Goal: Information Seeking & Learning: Find specific fact

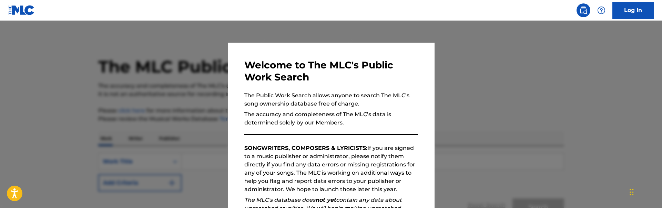
click at [212, 106] on div at bounding box center [331, 125] width 662 height 208
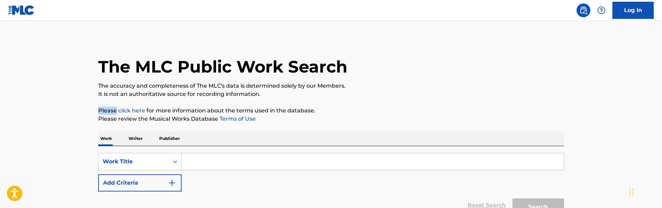
click at [212, 107] on p "Please click here for more information about the terms used in the database." at bounding box center [331, 111] width 466 height 8
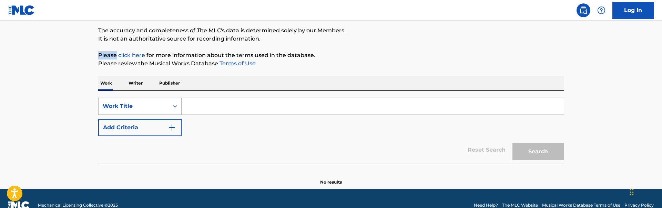
scroll to position [57, 0]
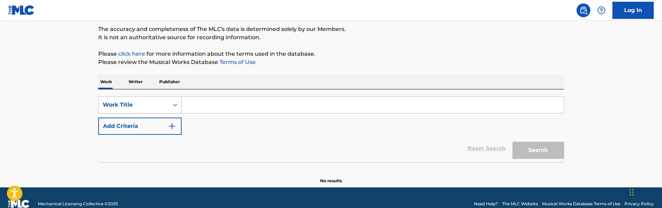
click at [165, 109] on div "Work Title" at bounding box center [134, 105] width 70 height 13
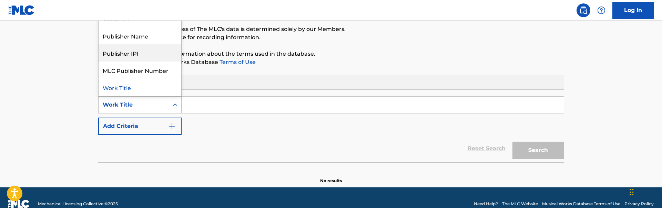
scroll to position [0, 0]
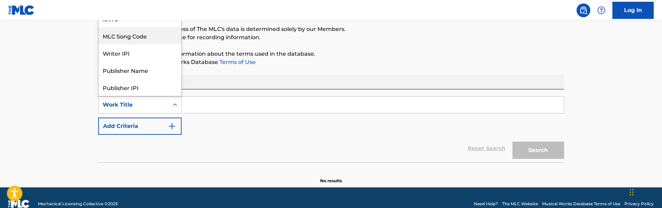
click at [162, 31] on div "MLC Song Code" at bounding box center [140, 35] width 83 height 17
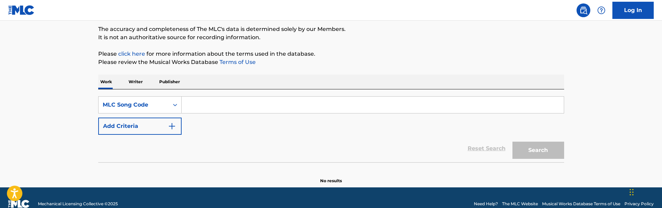
click at [208, 113] on input "Search Form" at bounding box center [373, 105] width 382 height 17
paste input "GE380K"
type input "GE380K"
click at [512, 142] on button "Search" at bounding box center [538, 150] width 52 height 17
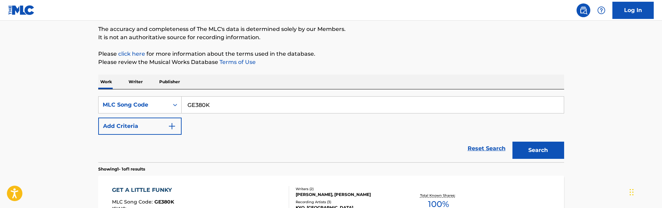
scroll to position [145, 0]
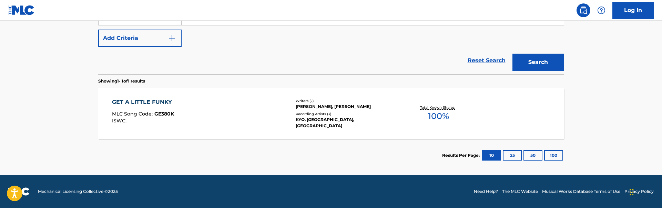
click at [260, 108] on div "GET A LITTLE FUNKY MLC Song Code : GE380K ISWC :" at bounding box center [200, 113] width 177 height 31
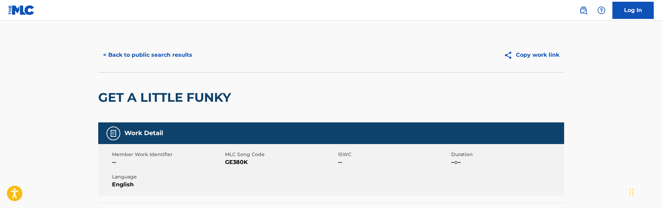
click at [148, 45] on div "< Back to public search results Copy work link" at bounding box center [331, 55] width 466 height 34
click at [149, 52] on button "< Back to public search results" at bounding box center [147, 55] width 99 height 17
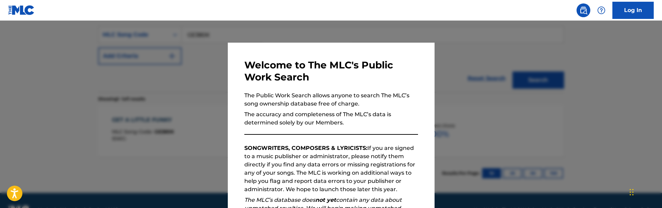
click at [149, 52] on div at bounding box center [331, 125] width 662 height 208
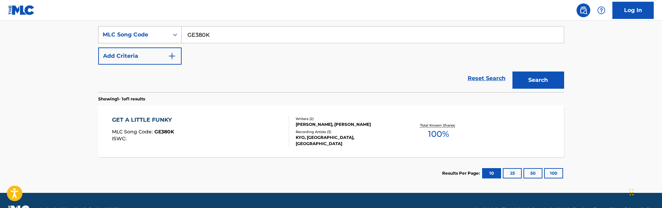
drag, startPoint x: 221, startPoint y: 42, endPoint x: 123, endPoint y: 28, distance: 98.2
click at [123, 28] on div "SearchWithCriteria43a41360-089d-44ab-b42e-bd0f45f9688d MLC Song Code GE380K" at bounding box center [331, 34] width 466 height 17
paste input "085110"
click at [512, 72] on button "Search" at bounding box center [538, 80] width 52 height 17
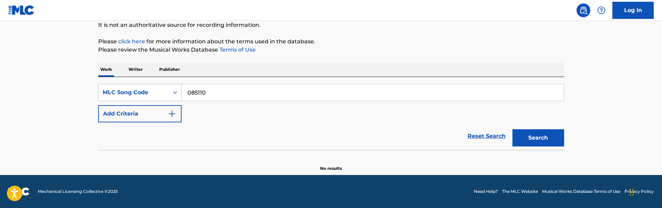
scroll to position [69, 0]
click at [192, 94] on input "085110" at bounding box center [373, 92] width 382 height 17
type input "O85110"
click at [512, 130] on button "Search" at bounding box center [538, 138] width 52 height 17
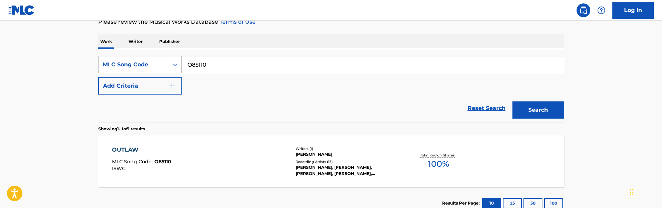
scroll to position [97, 0]
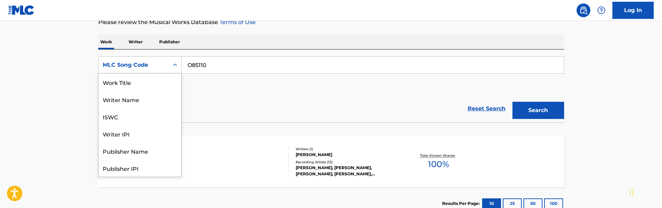
click at [169, 62] on div "Search Form" at bounding box center [175, 65] width 12 height 12
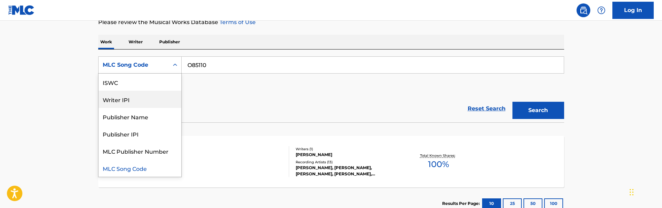
scroll to position [0, 0]
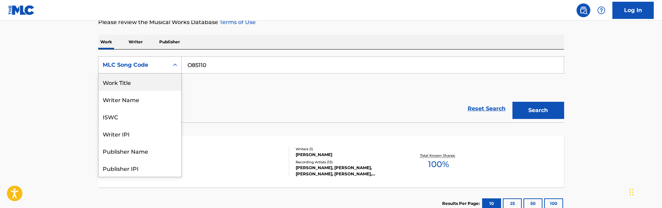
click at [150, 86] on div "Work Title" at bounding box center [140, 82] width 83 height 17
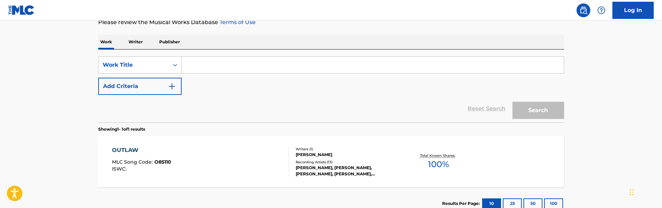
click at [171, 84] on img "Search Form" at bounding box center [172, 86] width 8 height 8
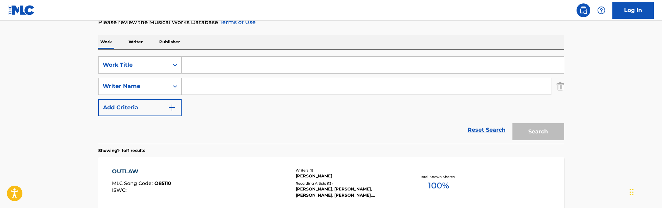
click at [205, 69] on input "Search Form" at bounding box center [373, 65] width 382 height 17
paste input "[PERSON_NAME] [PERSON_NAME]"
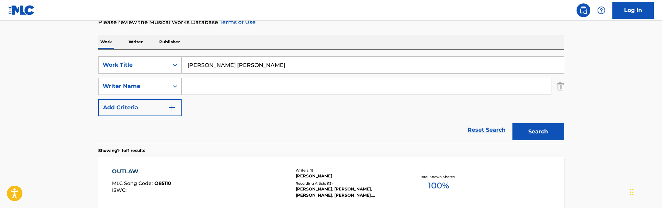
type input "[PERSON_NAME] [PERSON_NAME]"
click at [213, 82] on input "Search Form" at bounding box center [366, 86] width 369 height 17
paste input "[PERSON_NAME] [PERSON_NAME]"
type input "[PERSON_NAME] [PERSON_NAME]"
drag, startPoint x: 285, startPoint y: 67, endPoint x: 106, endPoint y: 50, distance: 179.7
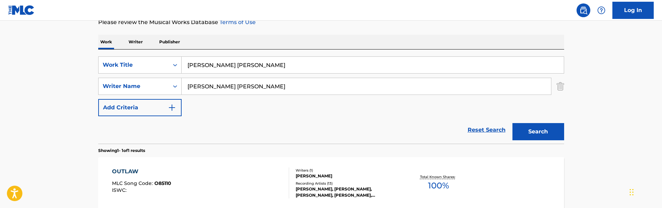
click at [106, 50] on div "SearchWithCriteriaa7e9a5b1-632d-4039-9fce-162b523207fe Work Title [PERSON_NAME]…" at bounding box center [331, 97] width 466 height 94
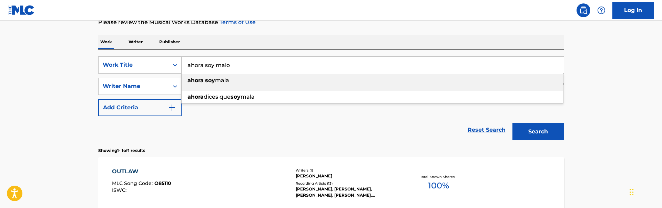
click at [225, 85] on div "ahora soy mala" at bounding box center [372, 80] width 381 height 12
type input "ahora soy mala"
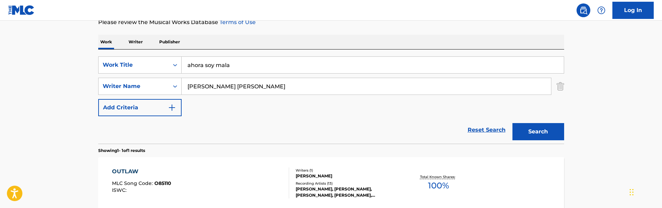
click at [512, 123] on button "Search" at bounding box center [538, 131] width 52 height 17
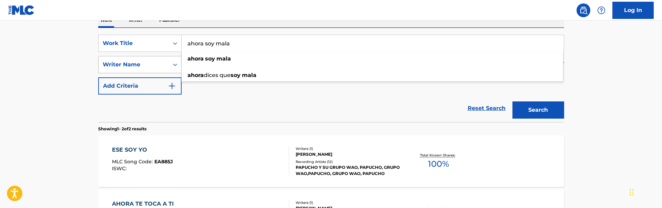
scroll to position [124, 0]
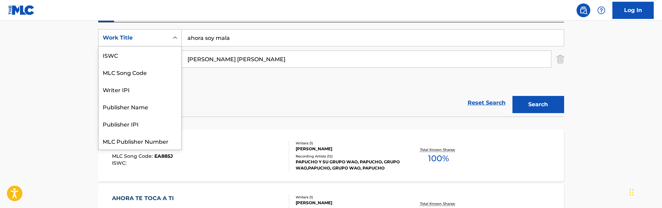
click at [154, 36] on div "Work Title" at bounding box center [134, 38] width 62 height 8
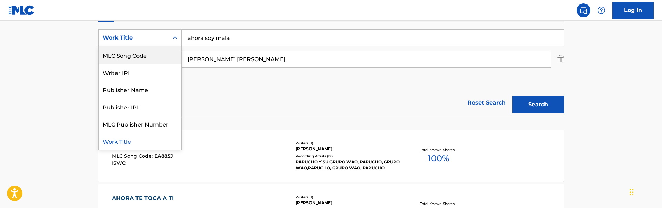
click at [151, 57] on div "MLC Song Code" at bounding box center [140, 55] width 83 height 17
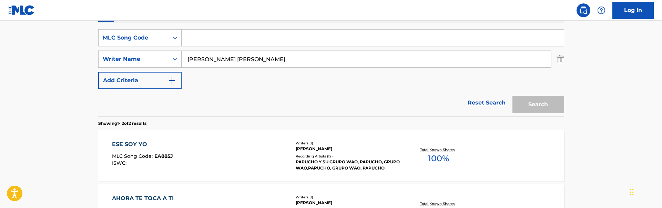
drag, startPoint x: 291, startPoint y: 56, endPoint x: 128, endPoint y: 49, distance: 163.2
click at [128, 49] on div "SearchWithCriteriadb3c1345-ea80-4dfc-a1ae-ada3bebf434b MLC Song Code SearchWith…" at bounding box center [331, 59] width 466 height 60
click at [207, 42] on input "Search Form" at bounding box center [373, 38] width 382 height 17
paste input "DQ20C5"
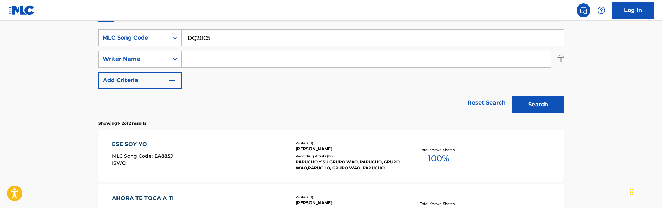
type input "DQ20C5"
click at [512, 96] on button "Search" at bounding box center [538, 104] width 52 height 17
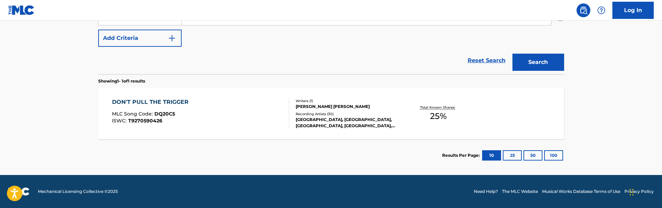
click at [227, 104] on div "DON'T PULL THE TRIGGER MLC Song Code : DQ20C5 ISWC : T9270590426" at bounding box center [200, 113] width 177 height 31
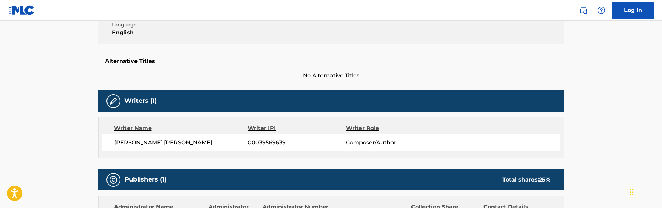
scroll to position [155, 0]
